Goal: Complete application form

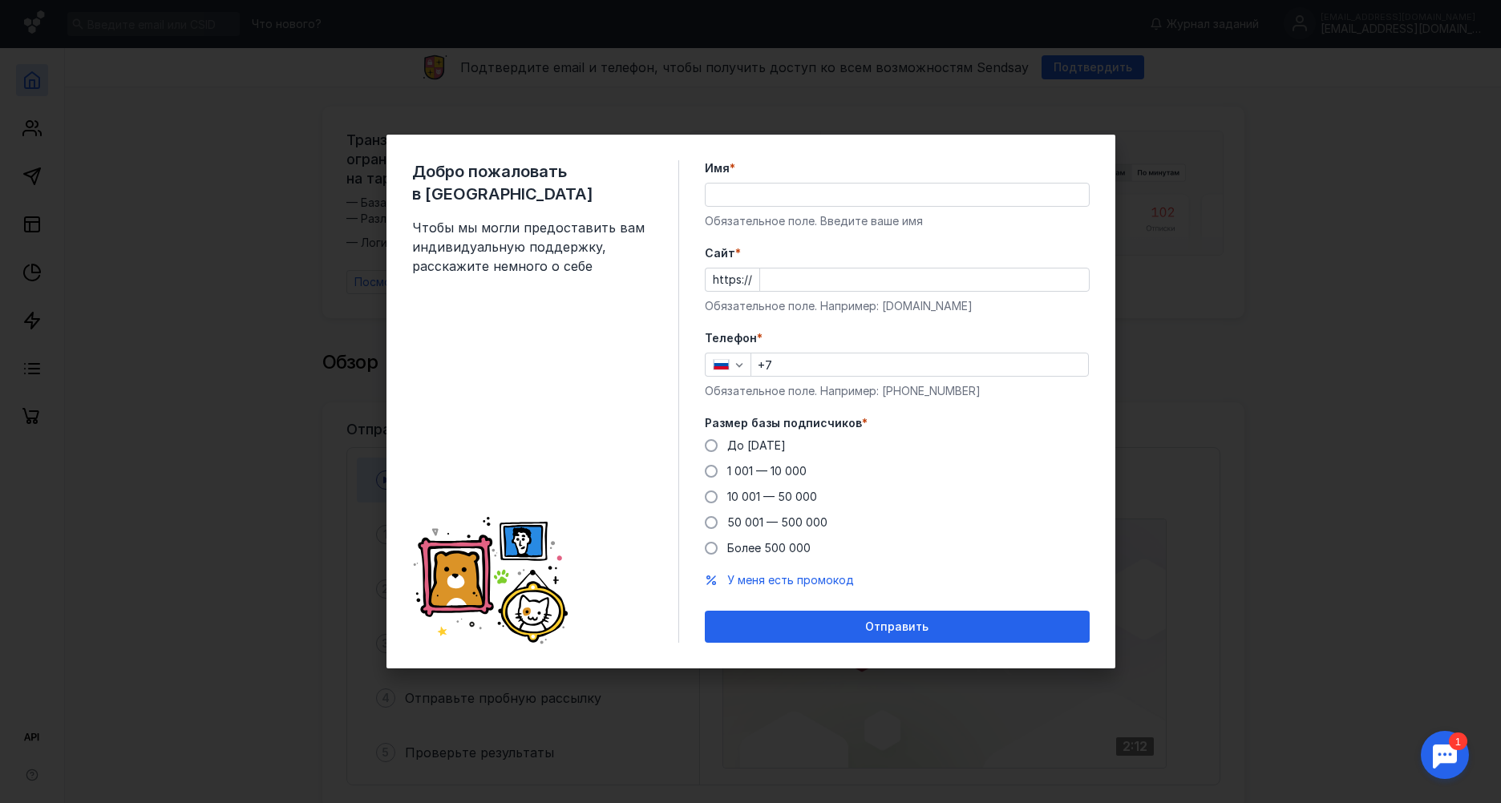
click at [782, 185] on input "Имя *" at bounding box center [897, 195] width 383 height 22
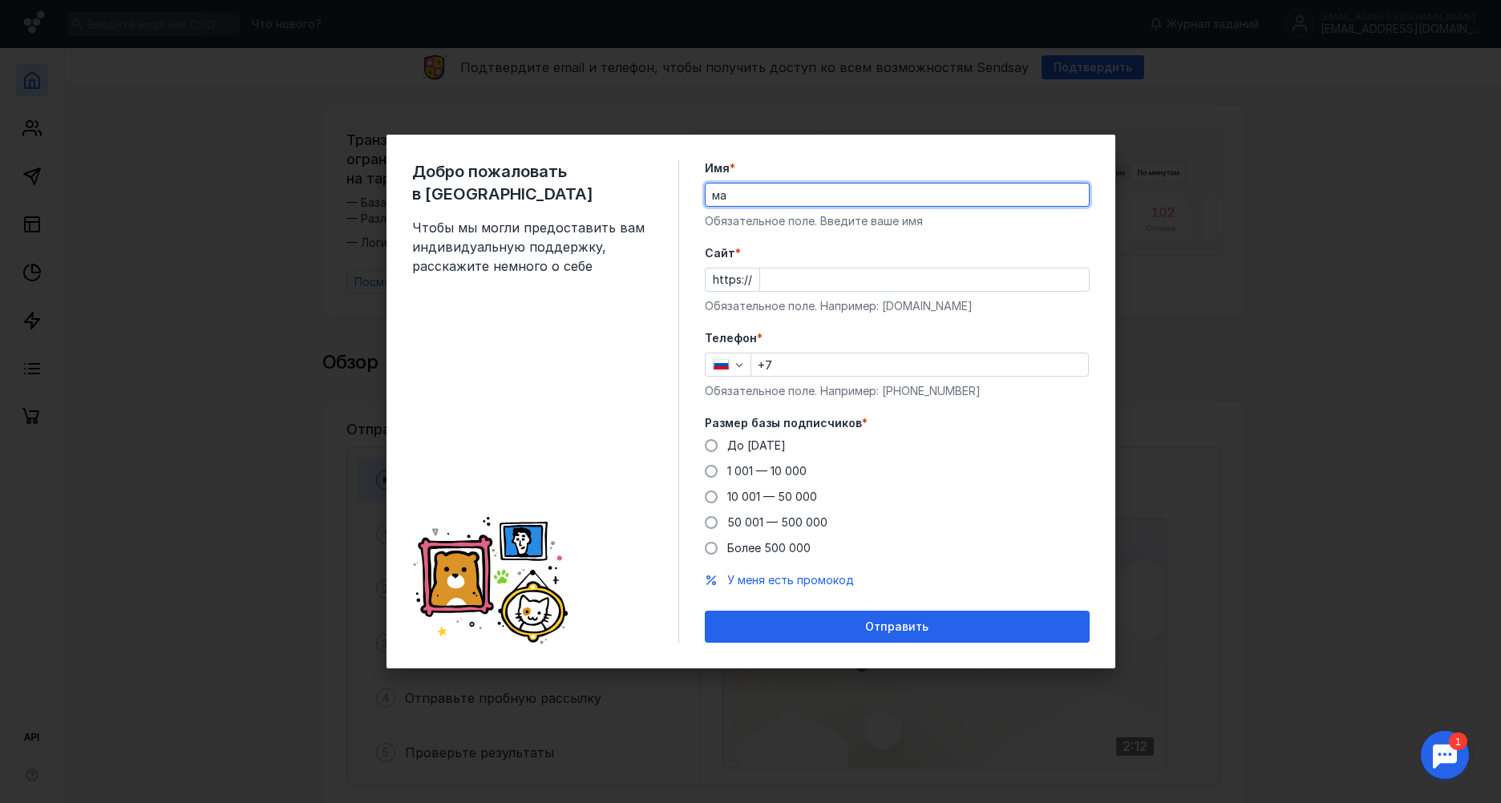
type input "[PERSON_NAME]"
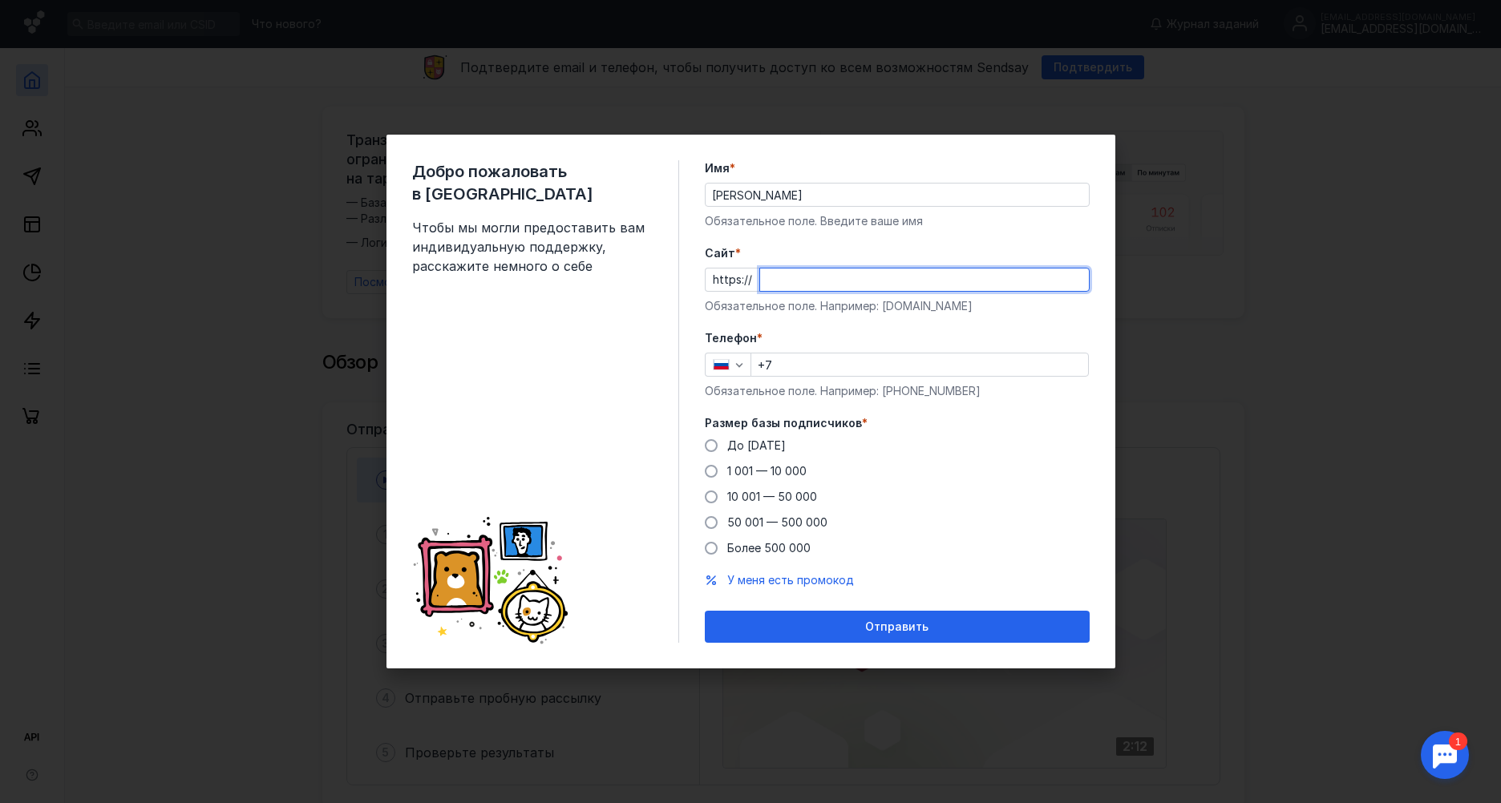
click at [832, 269] on input "Cайт *" at bounding box center [924, 280] width 329 height 22
type input "з"
click at [705, 611] on button "Отправить" at bounding box center [897, 627] width 385 height 32
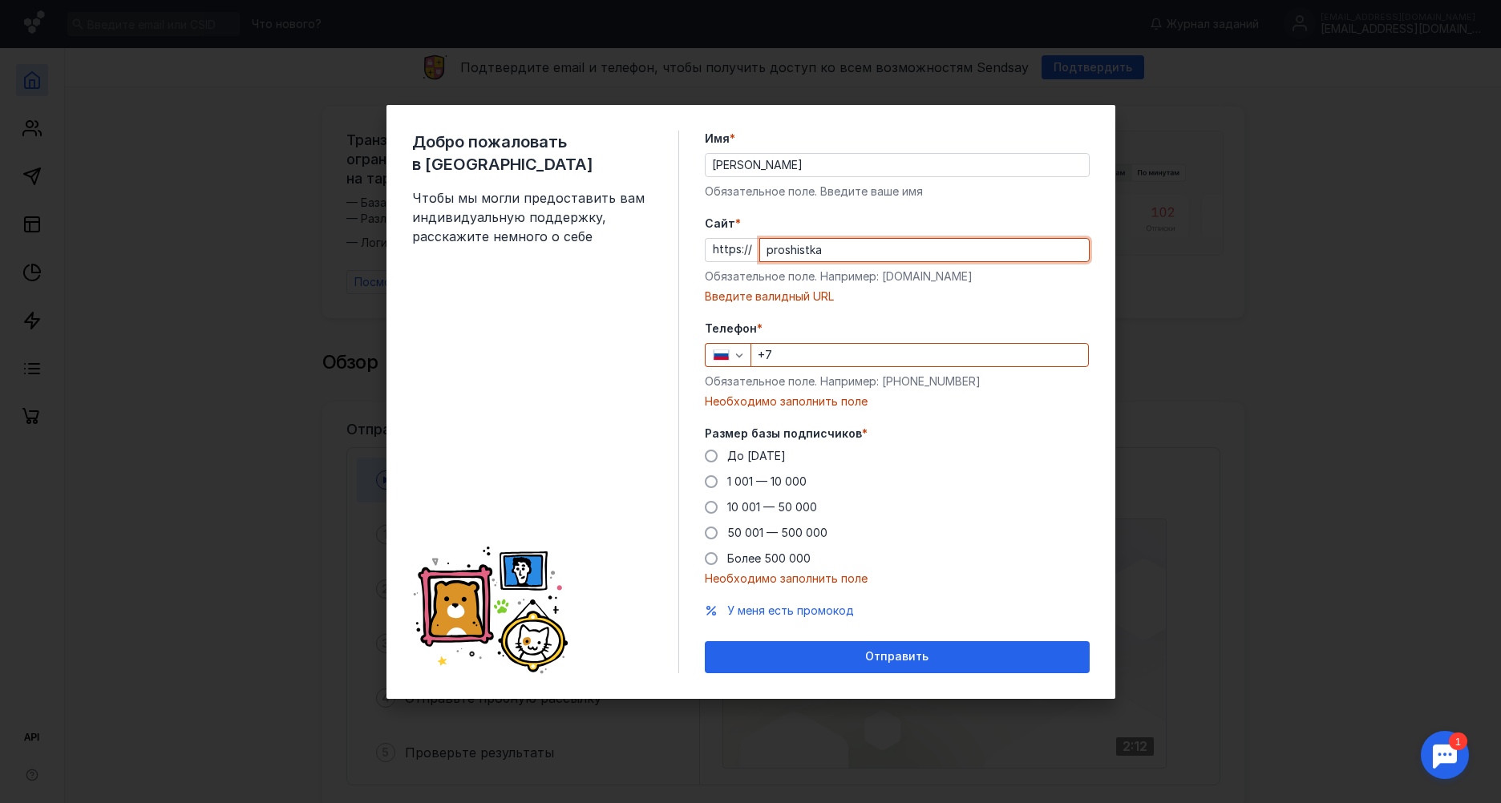
click at [778, 354] on input "+7" at bounding box center [919, 355] width 337 height 22
click at [1351, 411] on div "Добро пожаловать в Sendsay Чтобы мы могли предоставить вам индивидуальную подде…" at bounding box center [750, 401] width 1501 height 803
drag, startPoint x: 1303, startPoint y: 473, endPoint x: 1276, endPoint y: 479, distance: 27.8
click at [1300, 473] on div "Добро пожаловать в Sendsay Чтобы мы могли предоставить вам индивидуальную подде…" at bounding box center [750, 401] width 1501 height 803
drag, startPoint x: 1180, startPoint y: 593, endPoint x: 1086, endPoint y: 636, distance: 103.0
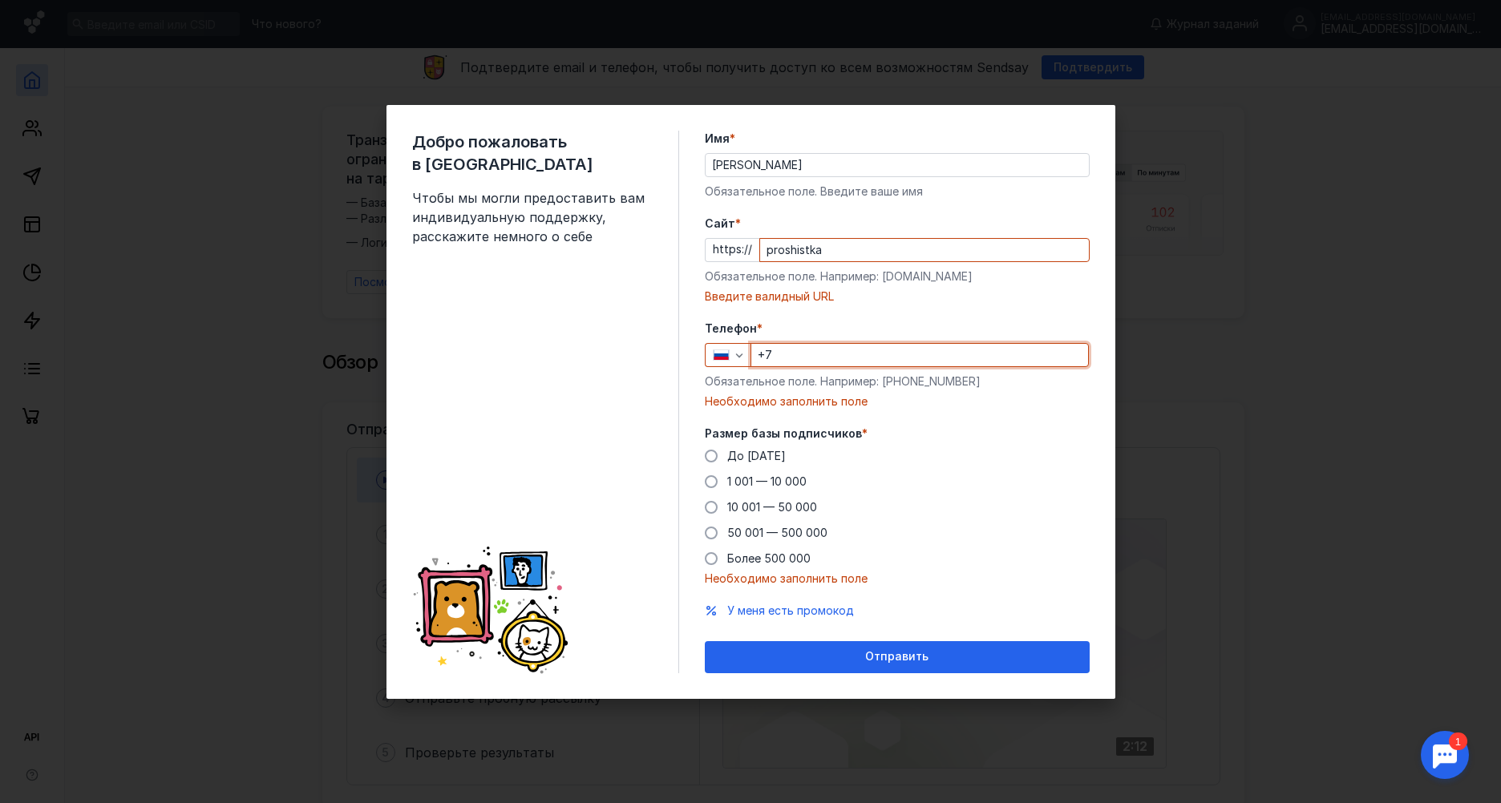
click at [1175, 601] on div "Добро пожаловать в Sendsay Чтобы мы могли предоставить вам индивидуальную подде…" at bounding box center [750, 401] width 1501 height 803
click at [1065, 633] on form "Имя * [PERSON_NAME] поле. Введите ваше имя [PERSON_NAME] * https:// proshistka …" at bounding box center [897, 402] width 385 height 543
click at [868, 225] on label "Cайт *" at bounding box center [897, 224] width 385 height 16
click at [868, 239] on input "proshistka" at bounding box center [924, 250] width 329 height 22
type input "p"
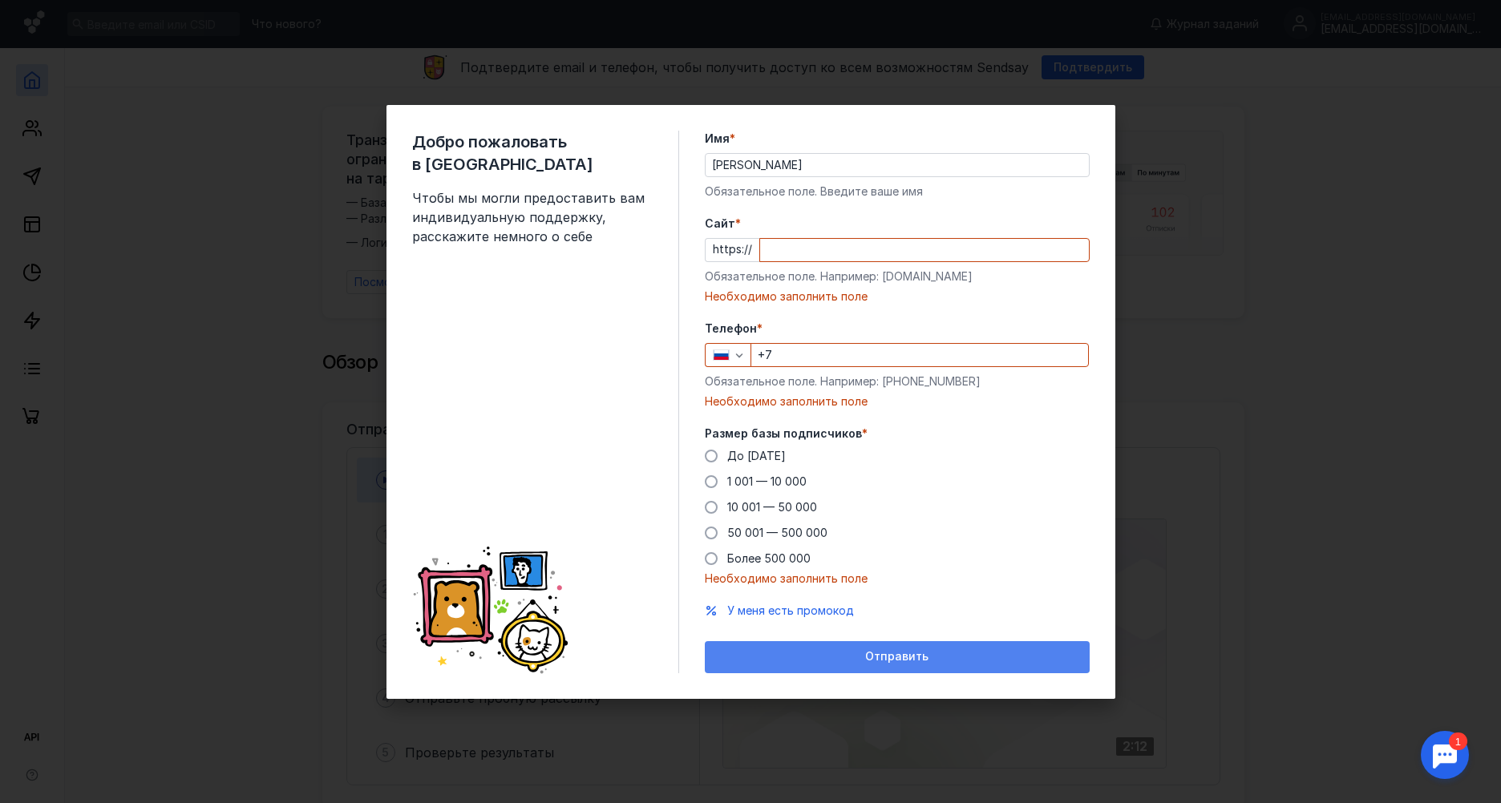
click at [808, 654] on div "Отправить" at bounding box center [897, 657] width 369 height 14
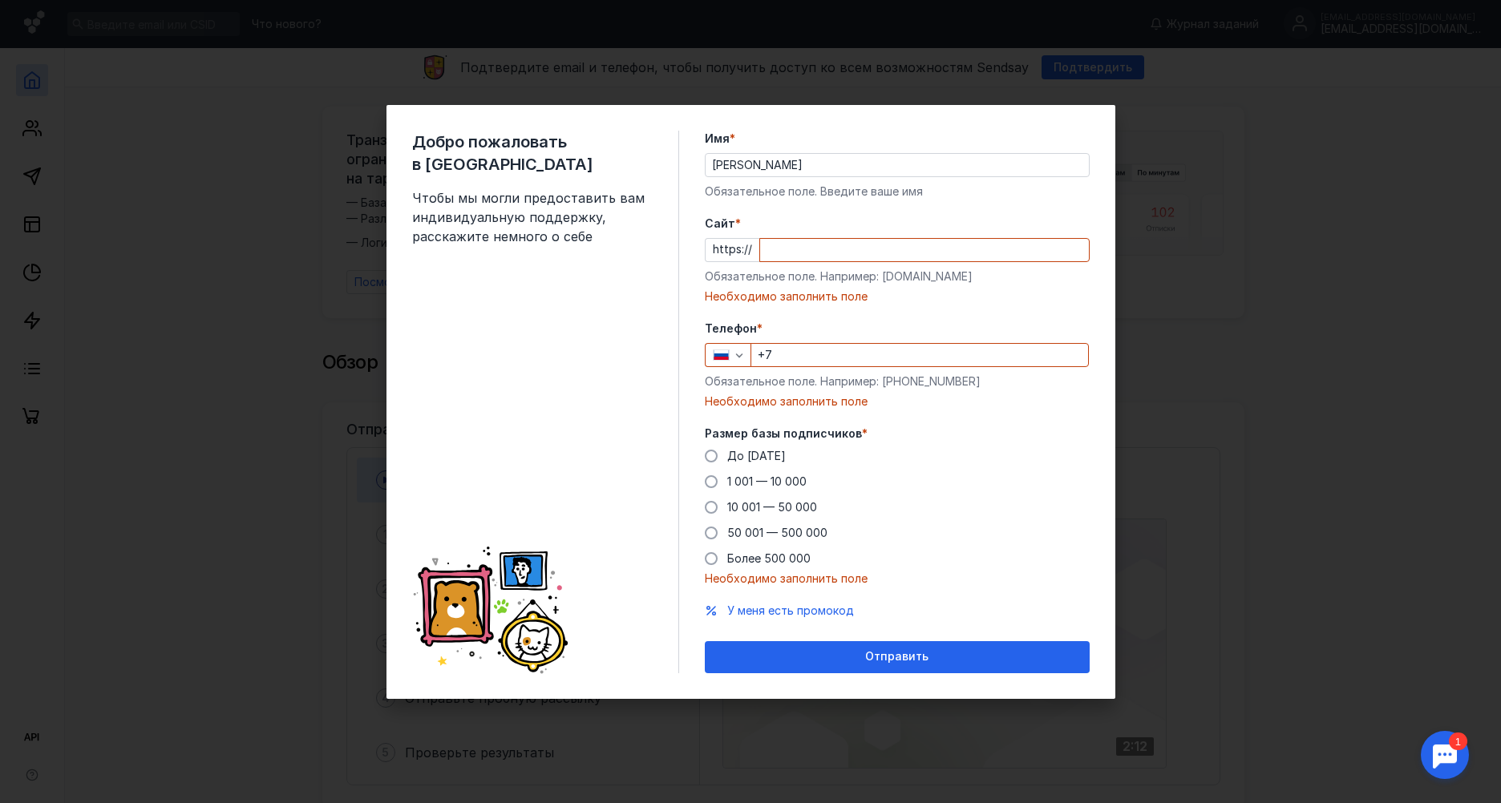
click at [1493, 419] on div "Добро пожаловать в Sendsay Чтобы мы могли предоставить вам индивидуальную подде…" at bounding box center [750, 401] width 1501 height 803
drag, startPoint x: 1376, startPoint y: 440, endPoint x: 1372, endPoint y: 448, distance: 9.0
click at [1374, 446] on div "Добро пожаловать в Sendsay Чтобы мы могли предоставить вам индивидуальную подде…" at bounding box center [750, 401] width 1501 height 803
click at [714, 455] on span at bounding box center [711, 456] width 13 height 13
click at [0, 0] on input "До [DATE]" at bounding box center [0, 0] width 0 height 0
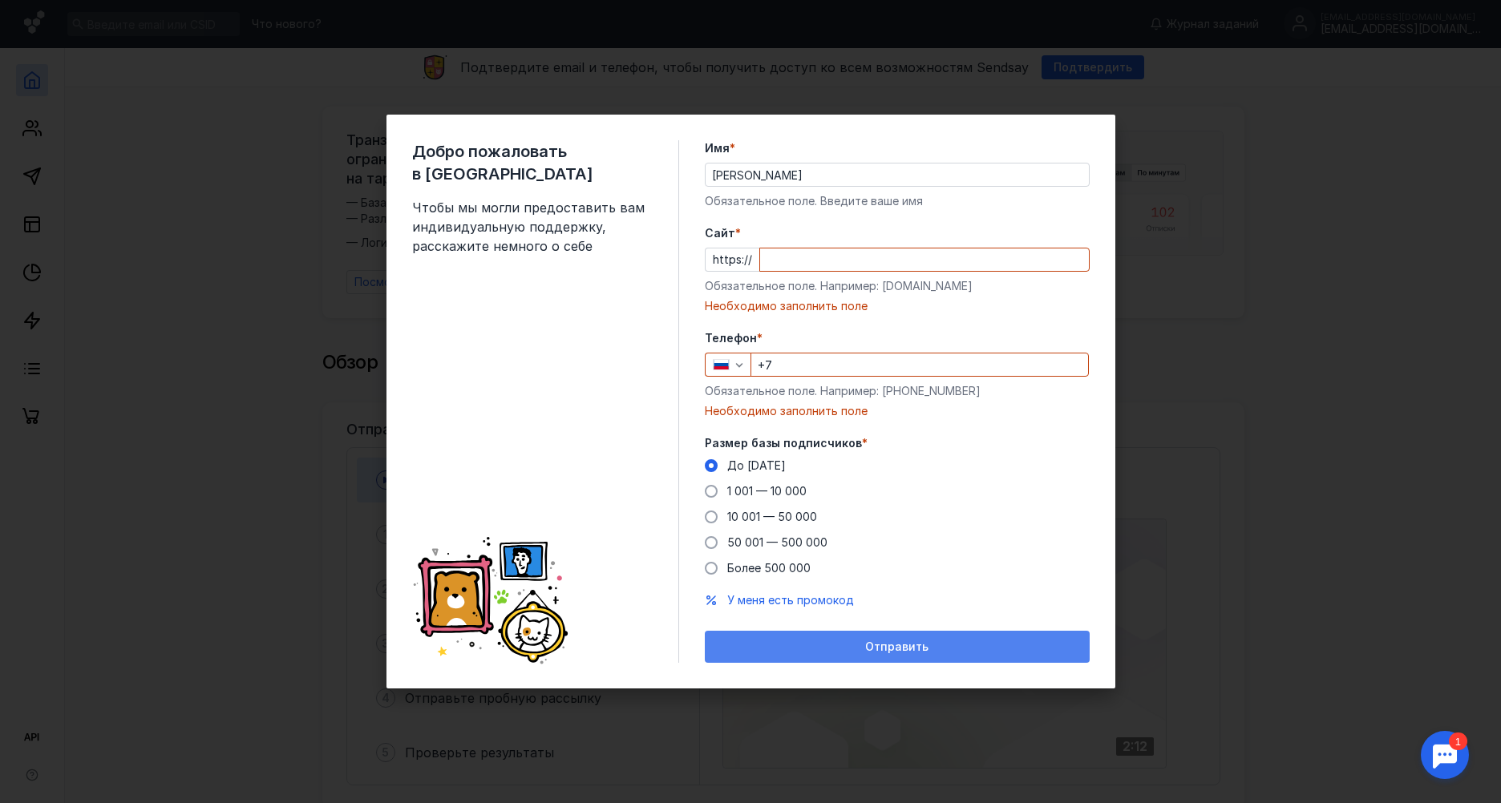
click at [827, 654] on div "Отправить" at bounding box center [897, 647] width 385 height 32
click at [160, 136] on div "Добро пожаловать в Sendsay Чтобы мы могли предоставить вам индивидуальную подде…" at bounding box center [750, 401] width 1501 height 803
